Goal: Task Accomplishment & Management: Manage account settings

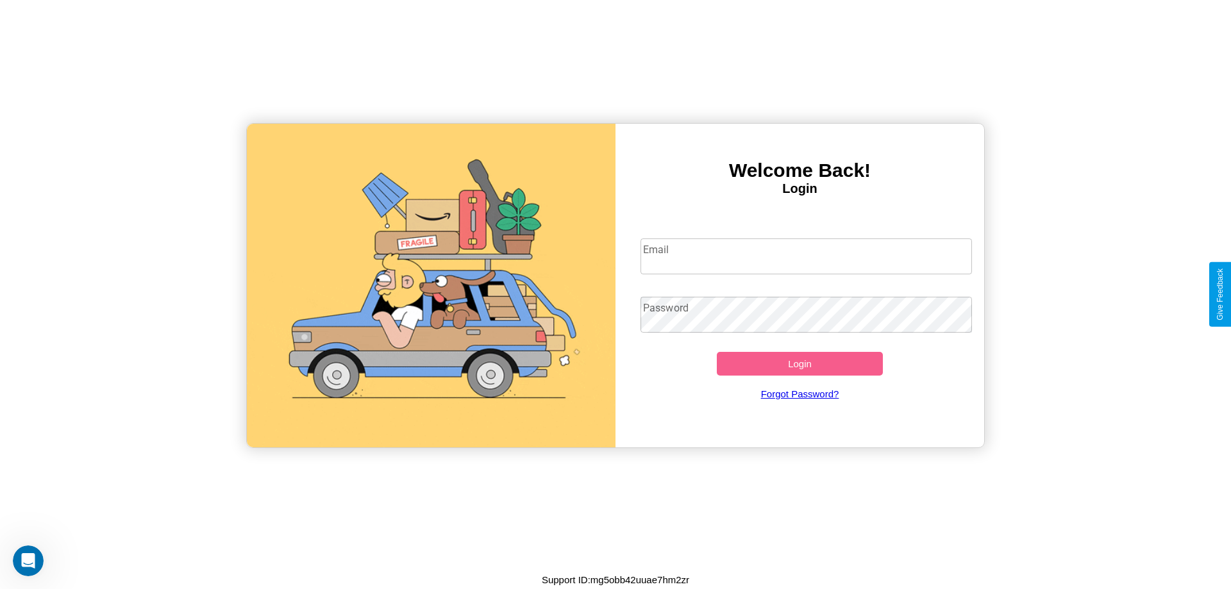
click at [806, 256] on input "Email" at bounding box center [807, 257] width 332 height 36
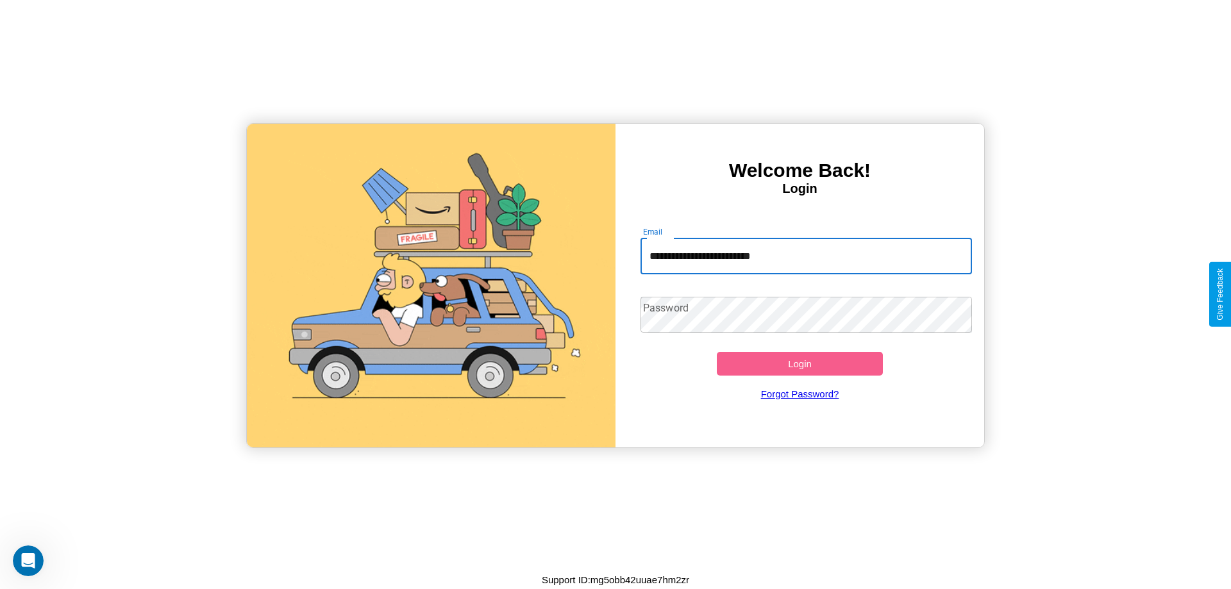
type input "**********"
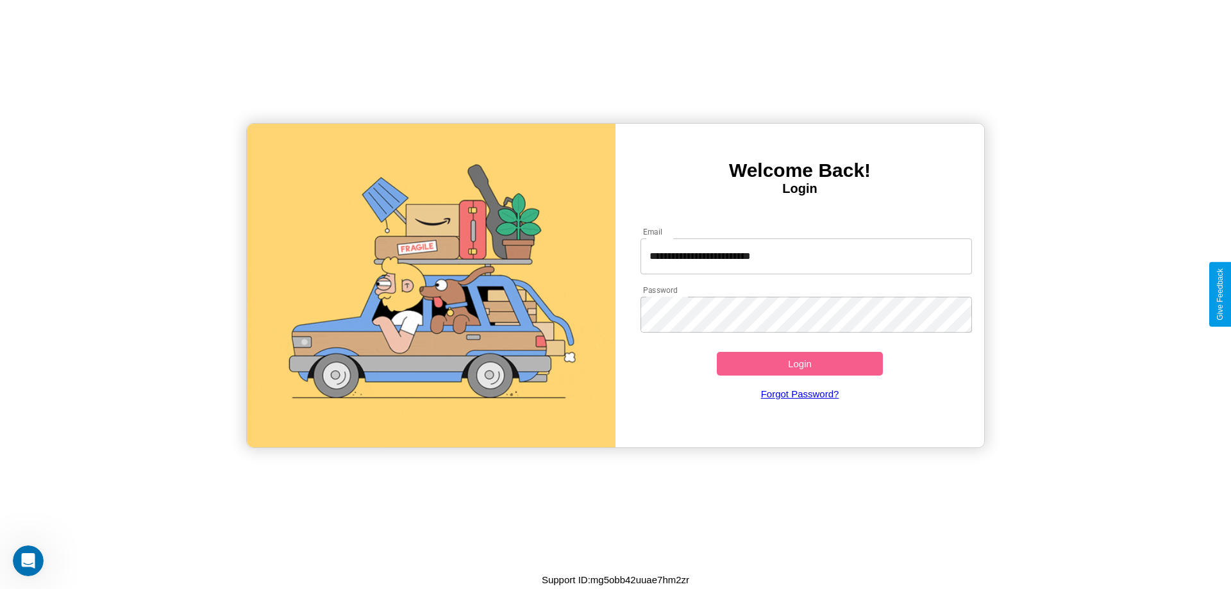
click at [800, 364] on button "Login" at bounding box center [800, 364] width 166 height 24
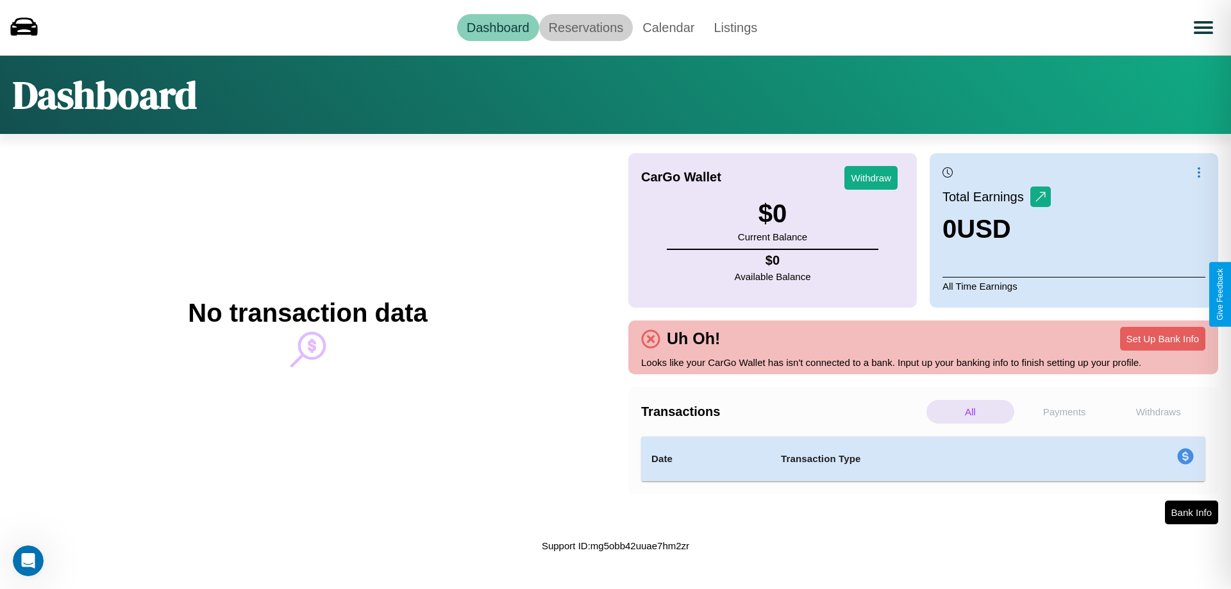
click at [586, 27] on link "Reservations" at bounding box center [586, 27] width 94 height 27
